Goal: Task Accomplishment & Management: Manage account settings

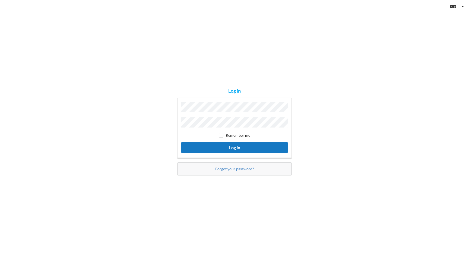
click at [210, 149] on button "Log in" at bounding box center [234, 147] width 106 height 11
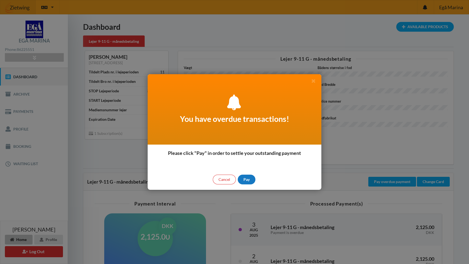
click at [244, 179] on div "Pay" at bounding box center [247, 180] width 18 height 10
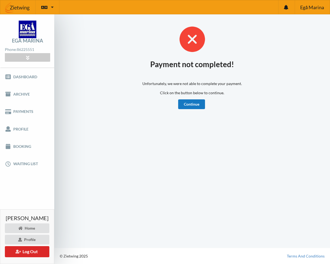
click at [190, 105] on link "Continue" at bounding box center [191, 105] width 27 height 10
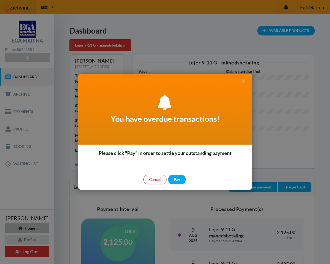
click at [155, 179] on div "Cancel" at bounding box center [154, 180] width 23 height 10
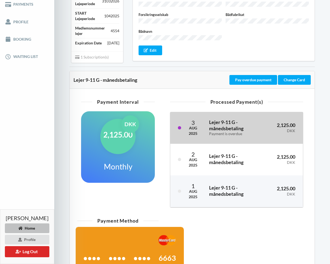
scroll to position [109, 0]
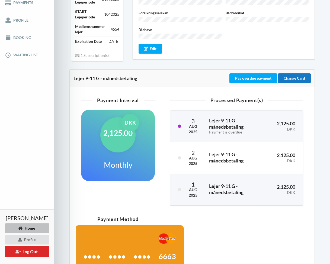
click at [288, 83] on div "Change Card" at bounding box center [294, 78] width 33 height 10
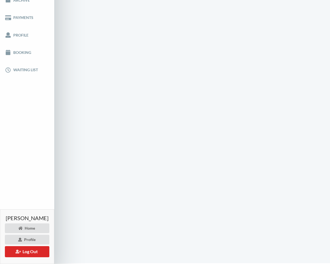
scroll to position [95, 0]
